Goal: Navigation & Orientation: Go to known website

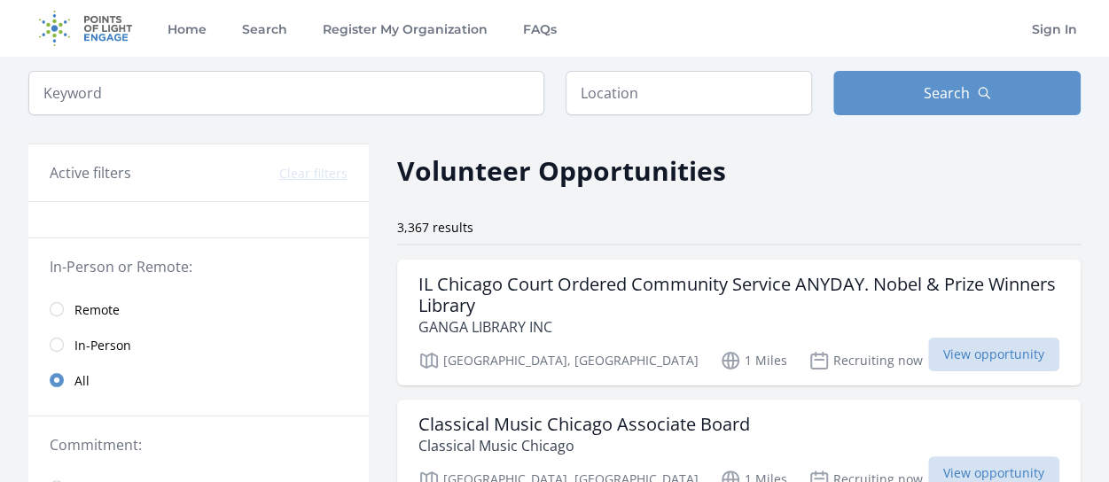
click at [102, 30] on img at bounding box center [85, 28] width 114 height 57
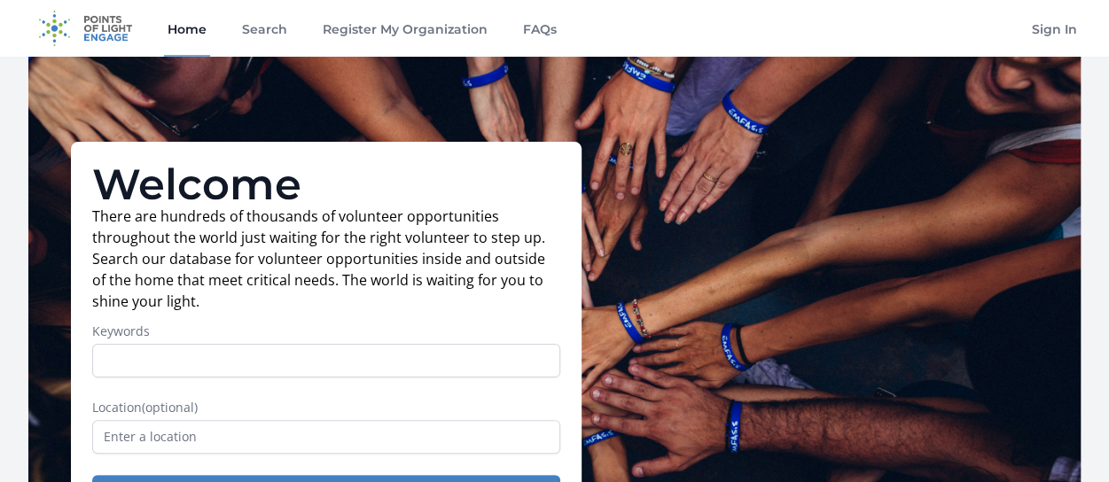
click at [66, 24] on img at bounding box center [85, 28] width 114 height 57
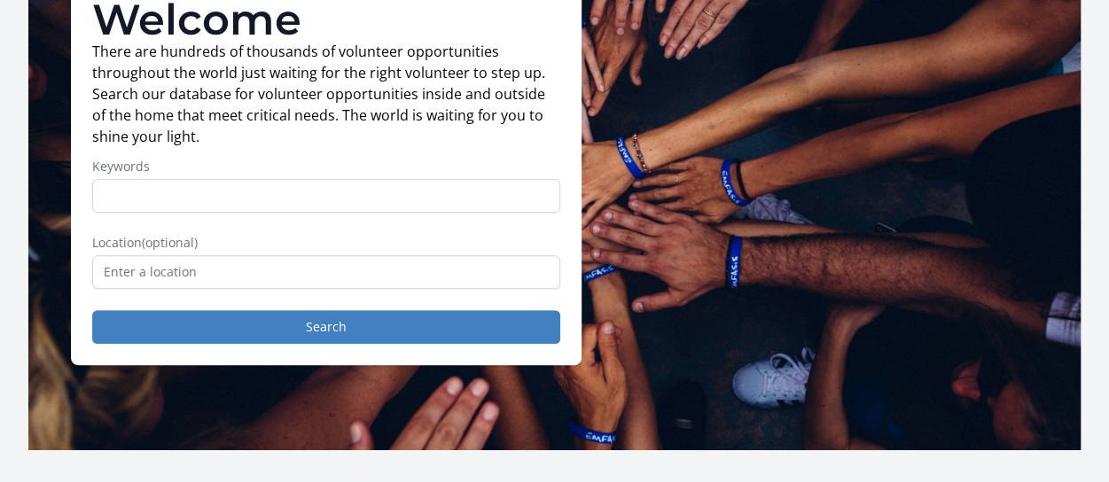
scroll to position [13, 0]
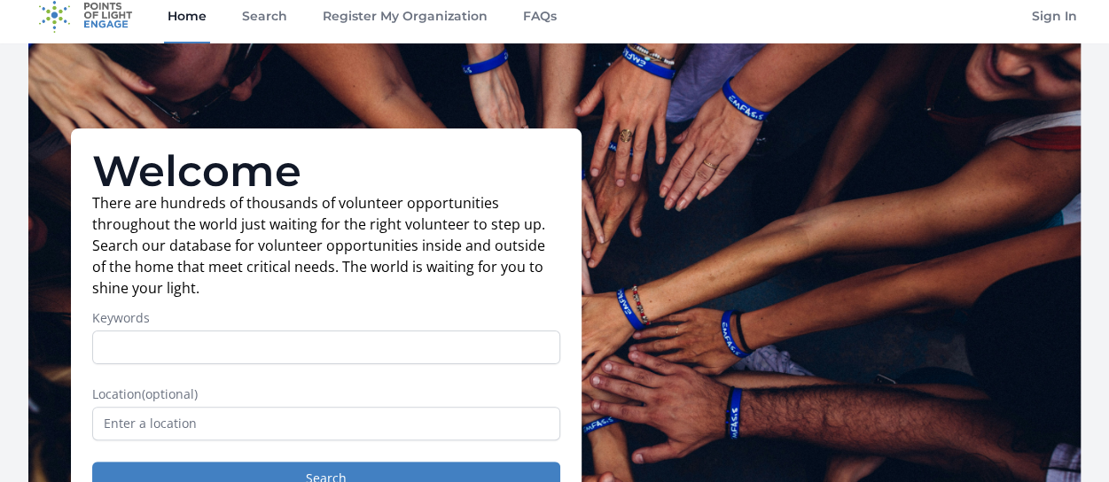
click at [188, 20] on link "Home" at bounding box center [187, 15] width 46 height 57
